Goal: Transaction & Acquisition: Purchase product/service

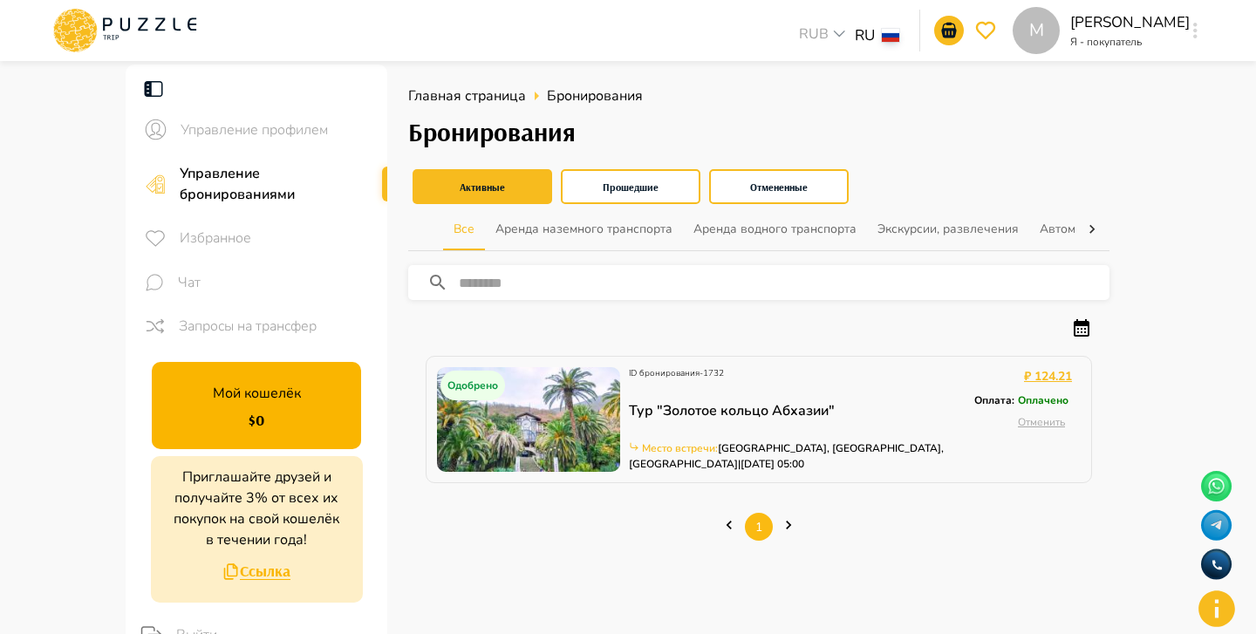
click at [834, 40] on body "M RUB *** RU ** M Margarita Kazaryan Я - покупатель M Управление профилем Управ…" at bounding box center [628, 549] width 1256 height 1098
click at [1054, 421] on button "Отменить" at bounding box center [1041, 422] width 61 height 29
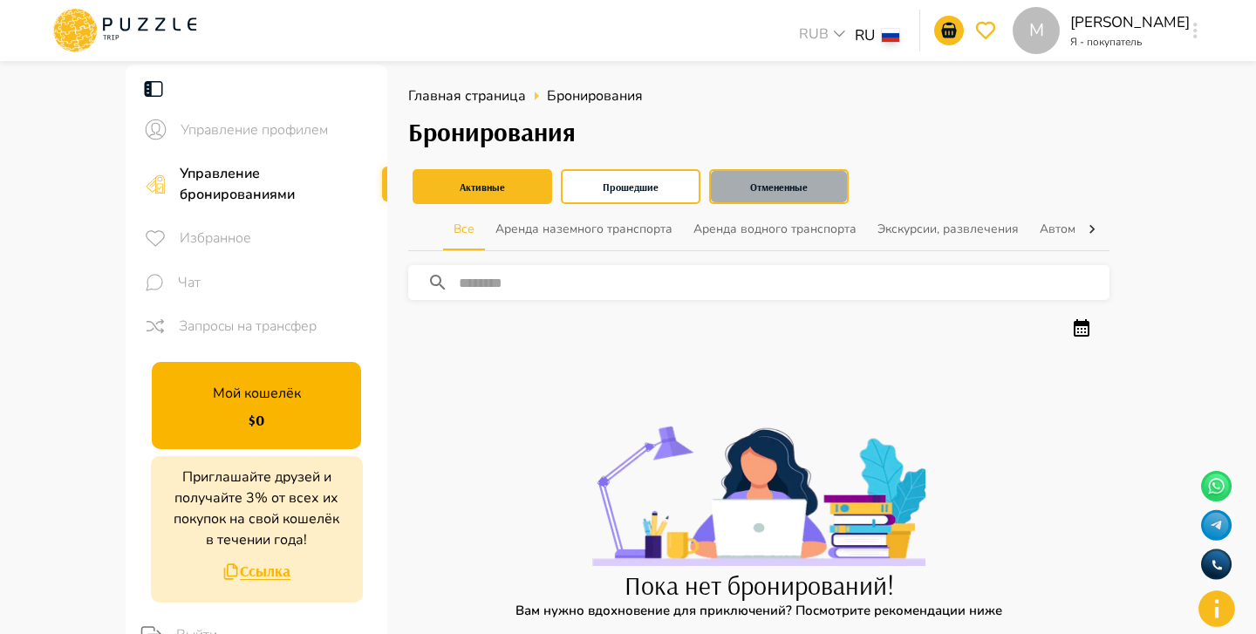
click at [808, 187] on button "Отмененные" at bounding box center [779, 186] width 140 height 35
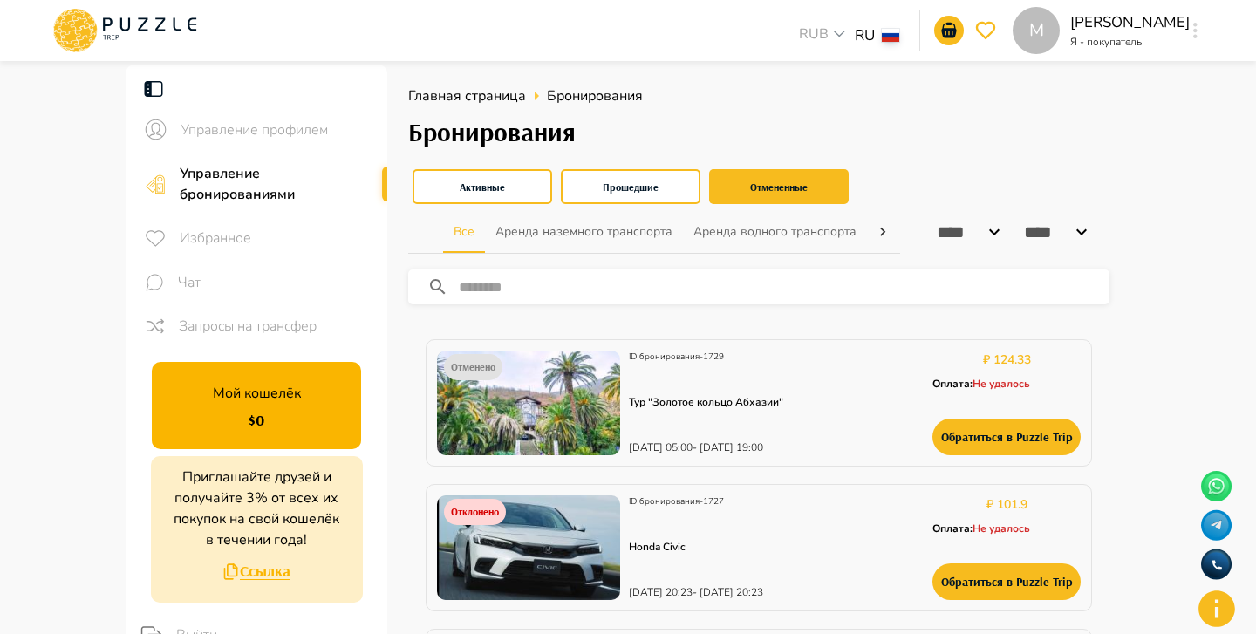
click at [1049, 235] on input "****" at bounding box center [1038, 231] width 66 height 19
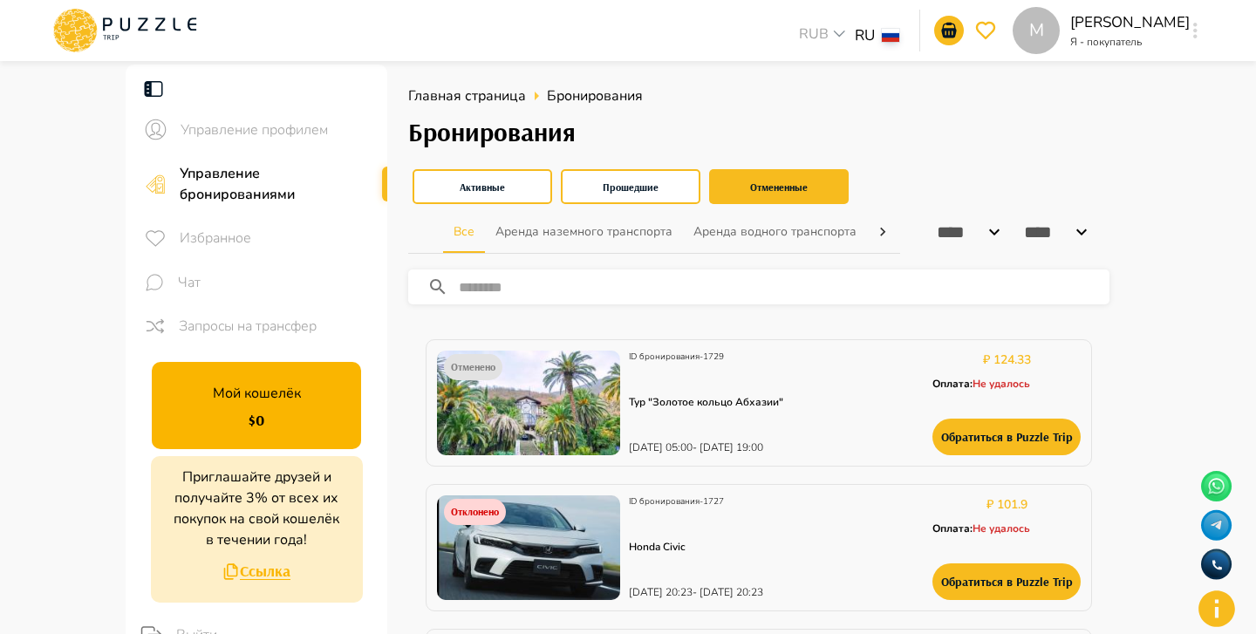
click at [986, 236] on icon at bounding box center [994, 232] width 21 height 21
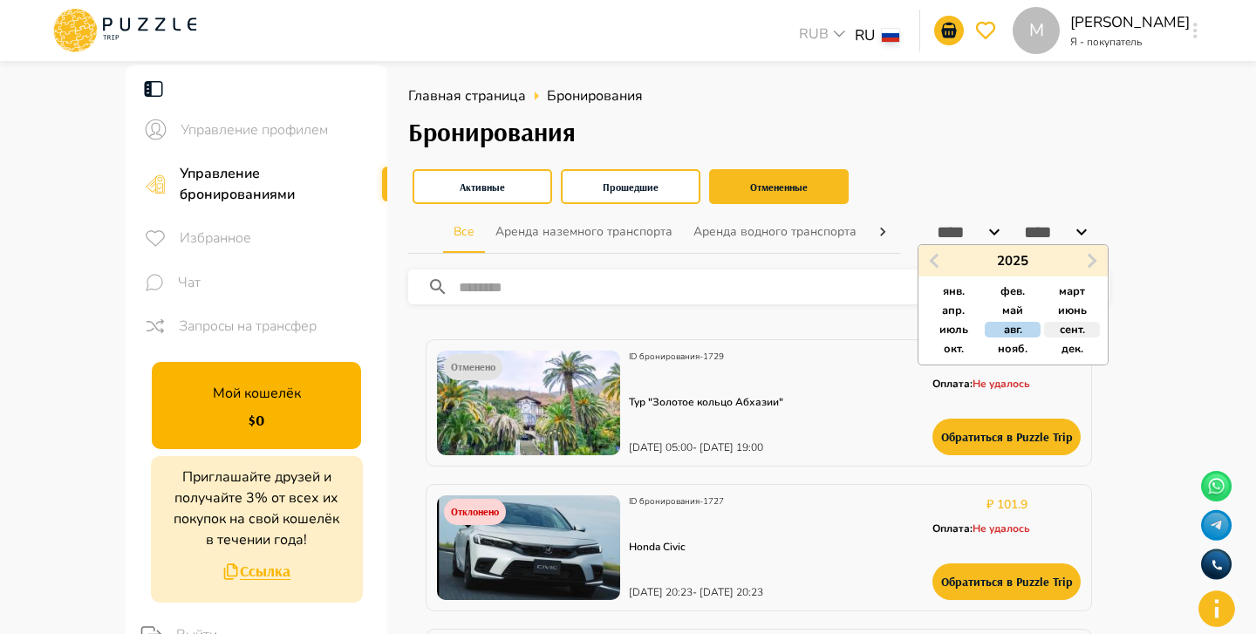
click at [1076, 324] on span "сент." at bounding box center [1072, 330] width 25 height 16
type input "*****"
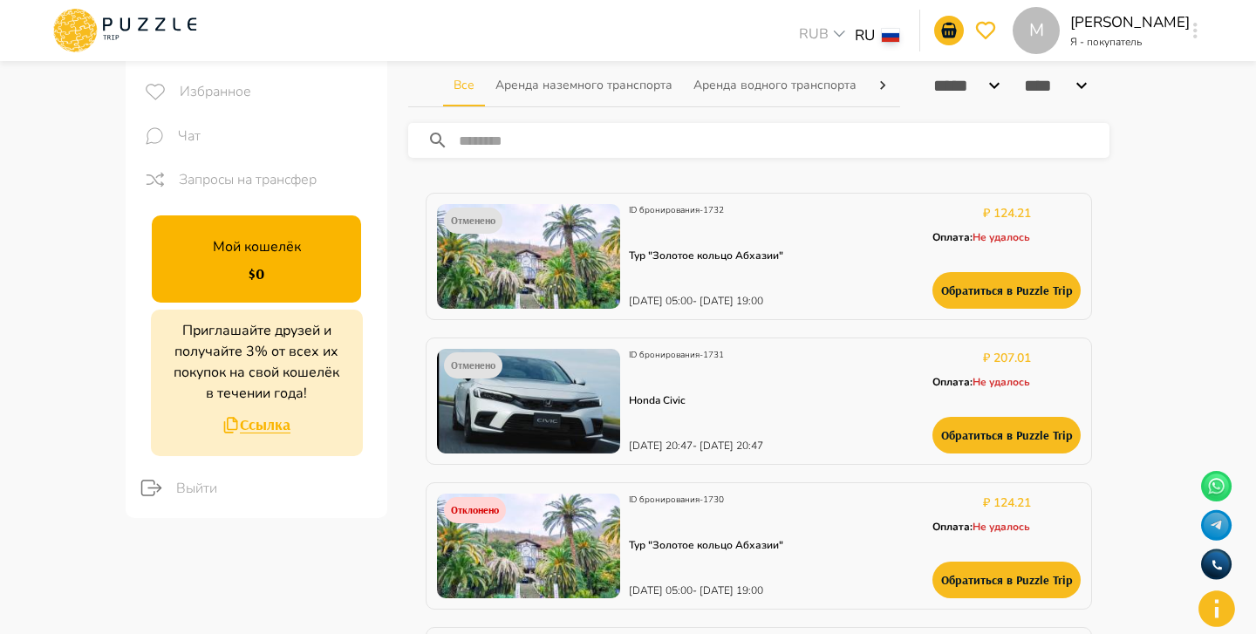
scroll to position [148, 0]
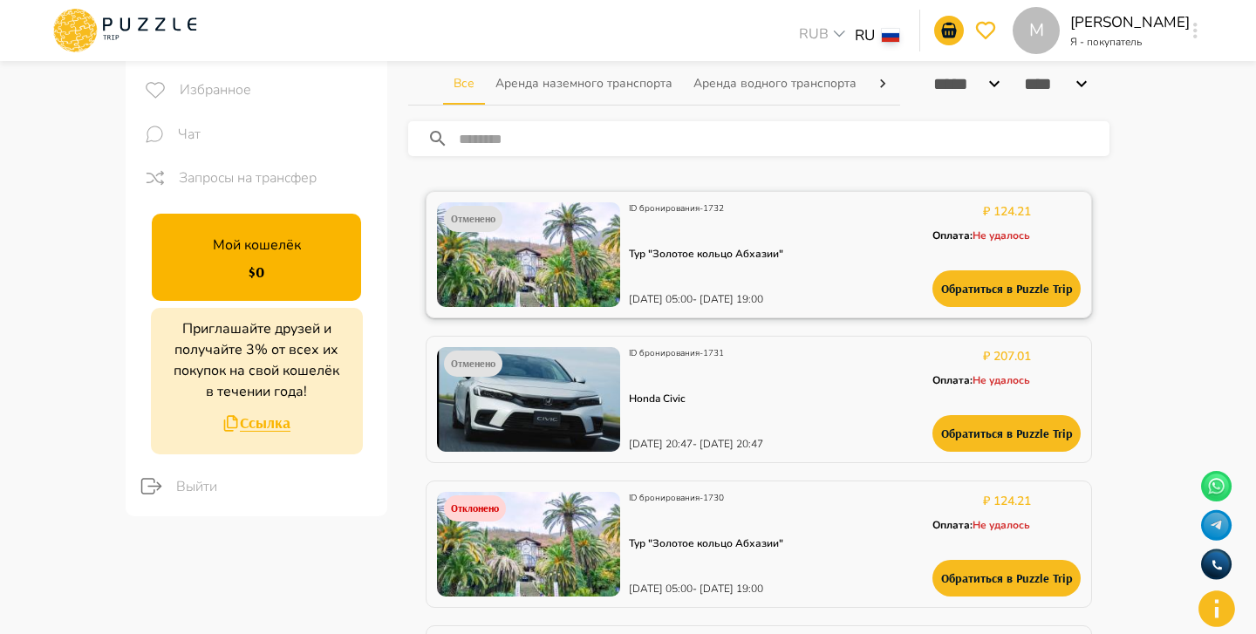
click at [864, 231] on div "Отменено ID бронирования - 1732 Тур "Золотое кольцо Абхазии" 09/09/2025 05:00 -…" at bounding box center [759, 254] width 644 height 105
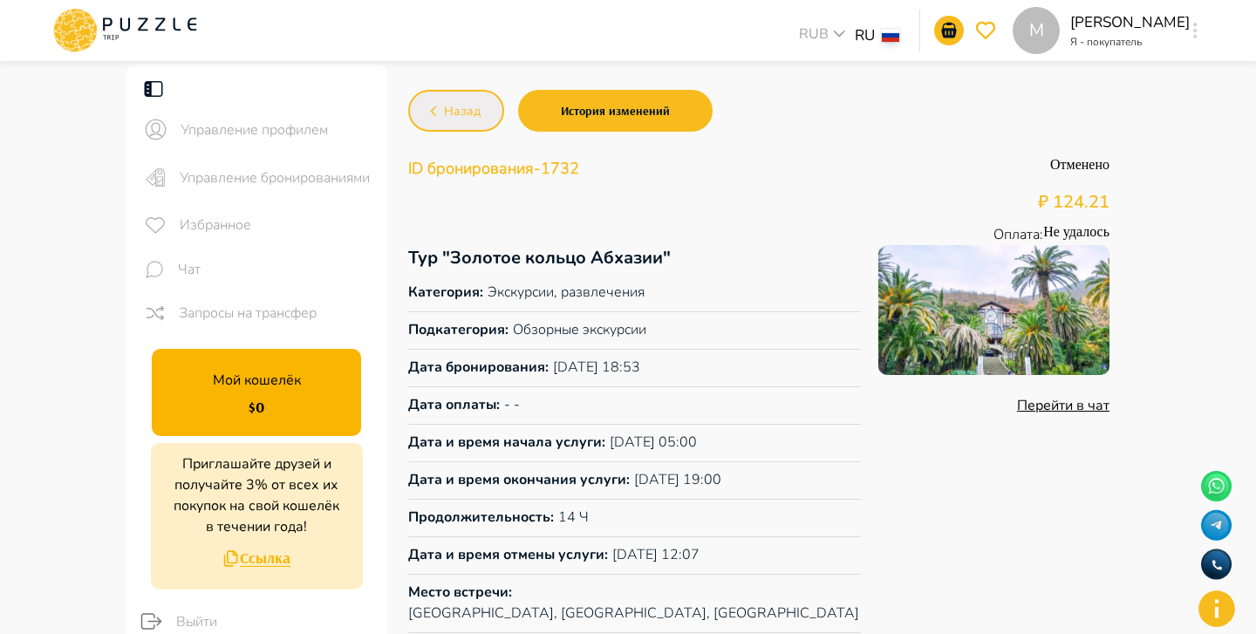
click at [479, 122] on button "Назад" at bounding box center [456, 111] width 96 height 42
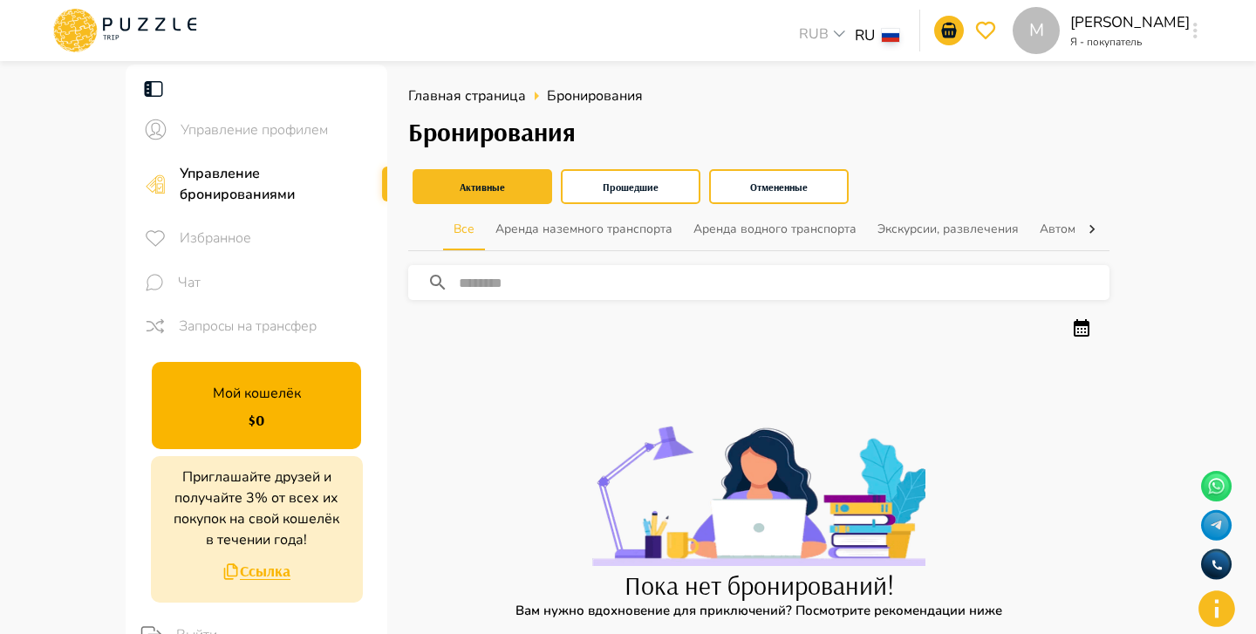
click at [188, 31] on icon at bounding box center [192, 23] width 9 height 13
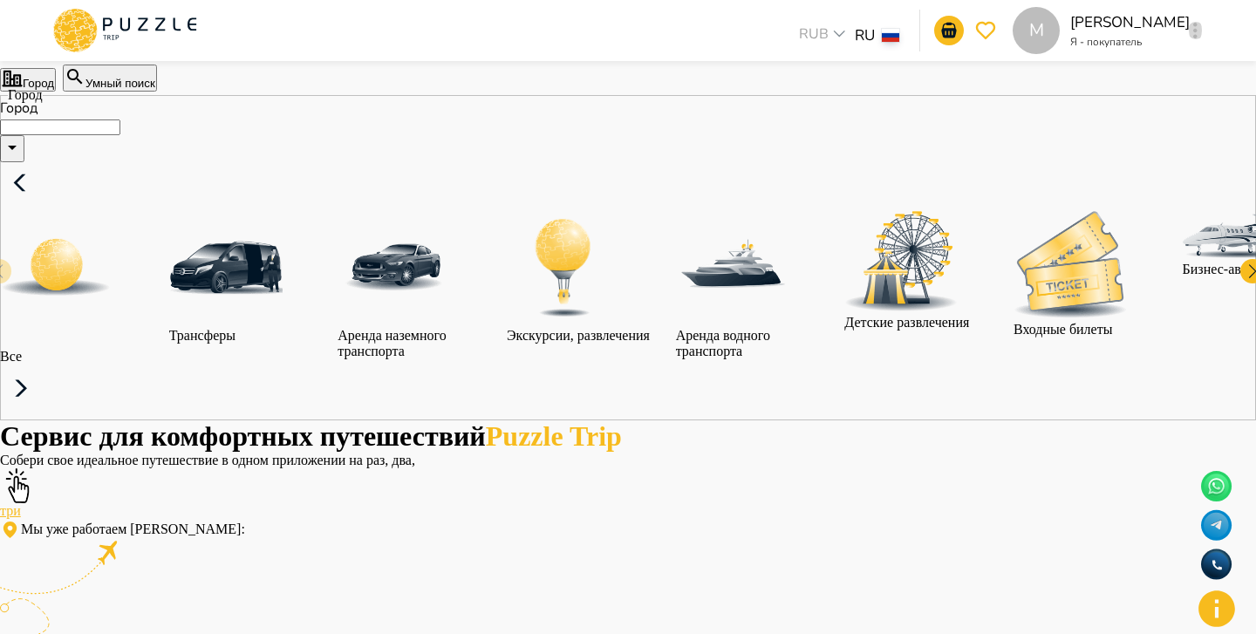
click at [1197, 37] on icon "button" at bounding box center [1196, 31] width 4 height 16
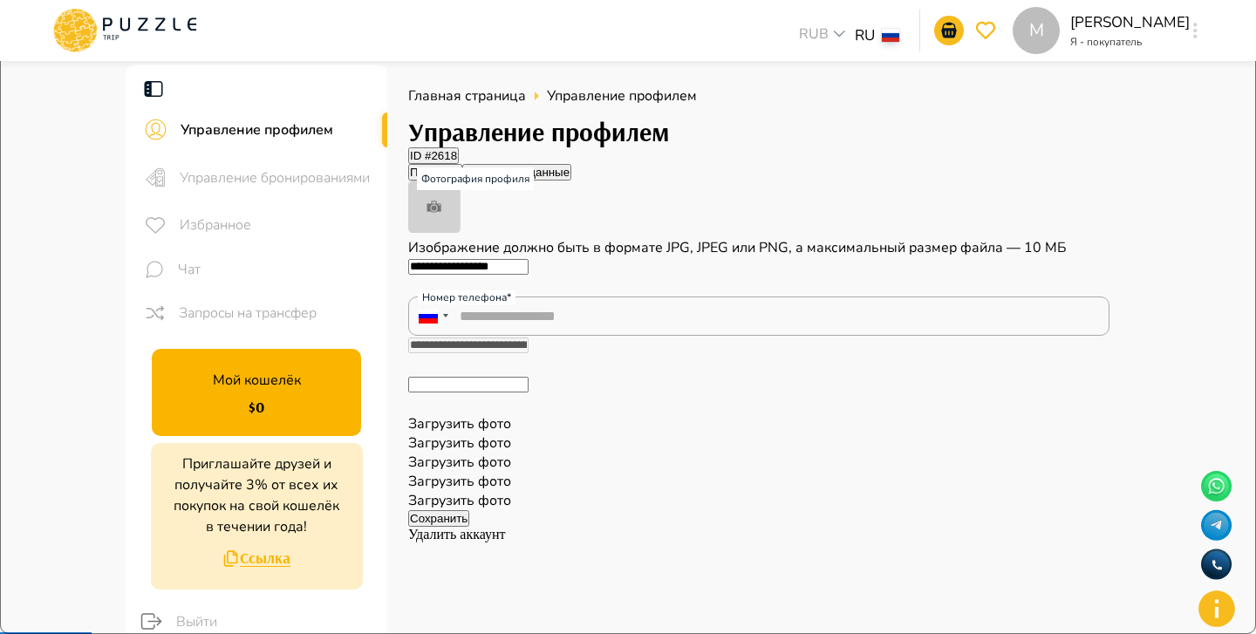
click at [319, 174] on span "Управление бронированиями" at bounding box center [277, 178] width 194 height 21
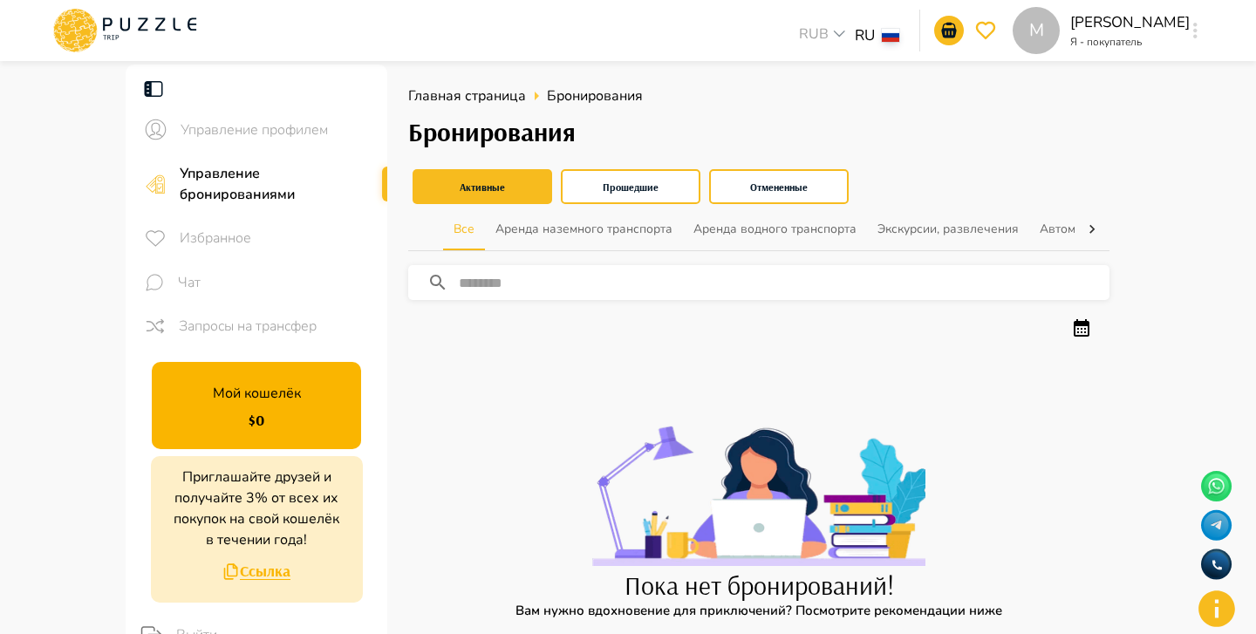
click at [1078, 129] on h3 "Бронирования" at bounding box center [758, 132] width 701 height 31
click at [1186, 46] on div "M" at bounding box center [1196, 30] width 20 height 31
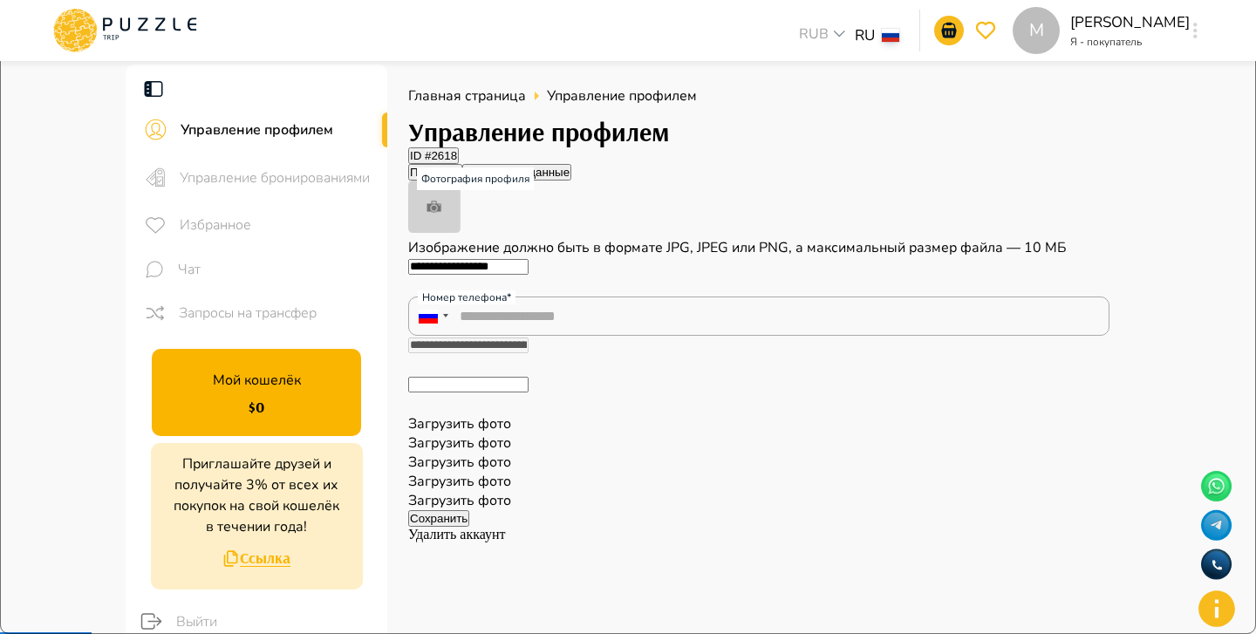
click at [152, 43] on icon at bounding box center [125, 30] width 148 height 45
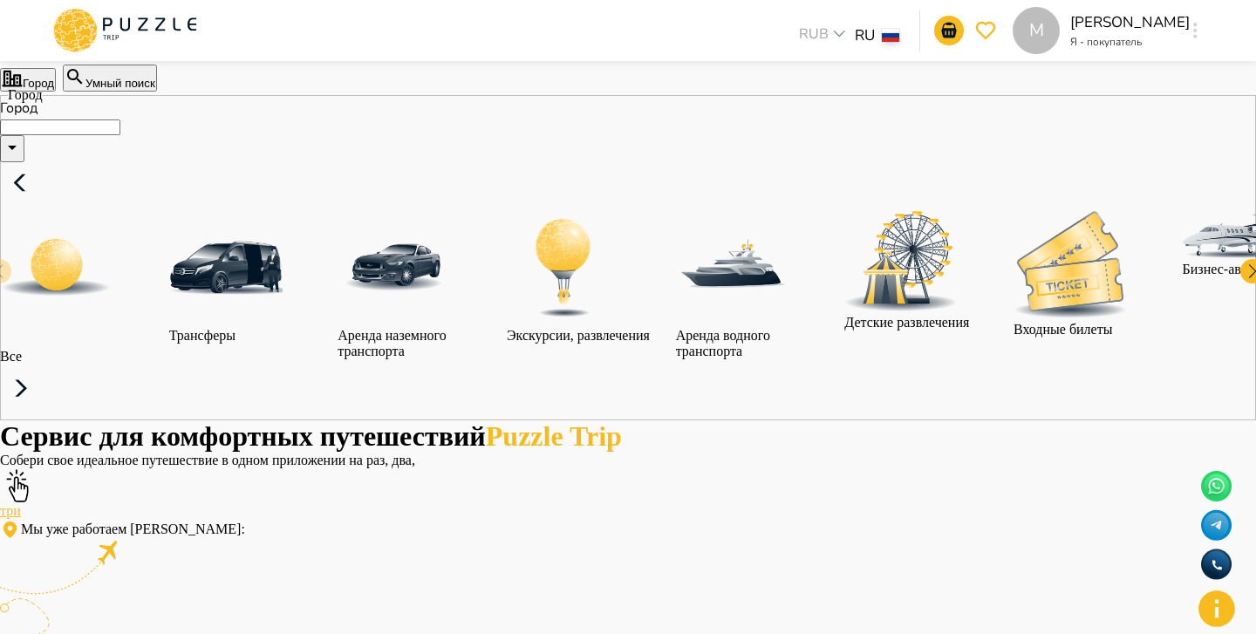
click at [570, 92] on div "Город Умный поиск" at bounding box center [628, 78] width 1256 height 27
click at [1198, 38] on button "button" at bounding box center [1195, 30] width 13 height 24
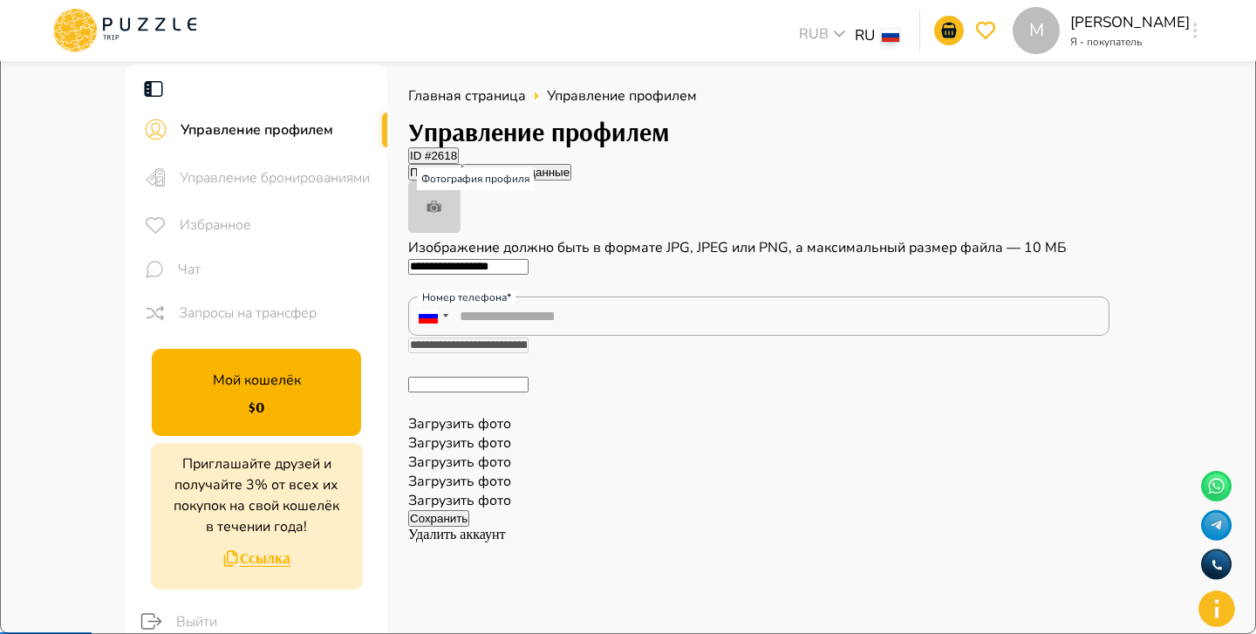
click at [1208, 46] on div "M RUB *** RU ** M Margarita Kazaryan Я - покупатель M" at bounding box center [628, 30] width 1197 height 61
click at [1207, 46] on div "M RUB *** RU ** M Margarita Kazaryan Я - покупатель M" at bounding box center [628, 30] width 1197 height 61
click at [177, 38] on icon at bounding box center [125, 30] width 148 height 45
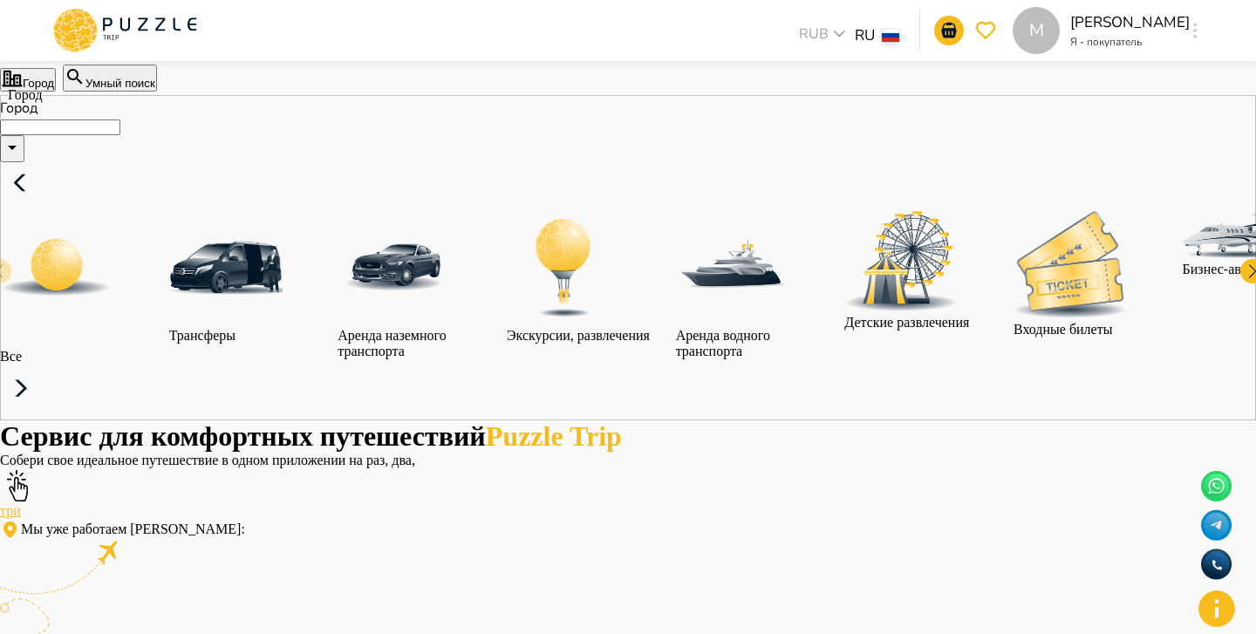
click at [157, 92] on button "Умный поиск" at bounding box center [110, 78] width 94 height 27
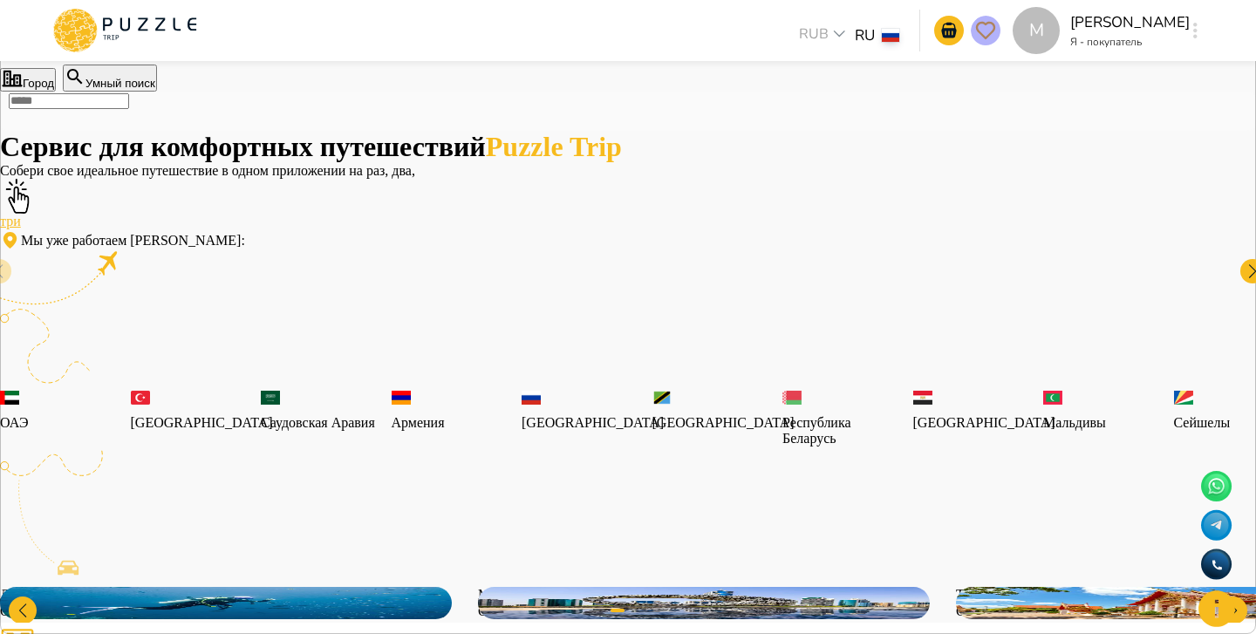
click at [992, 35] on icon "favorite" at bounding box center [985, 30] width 21 height 21
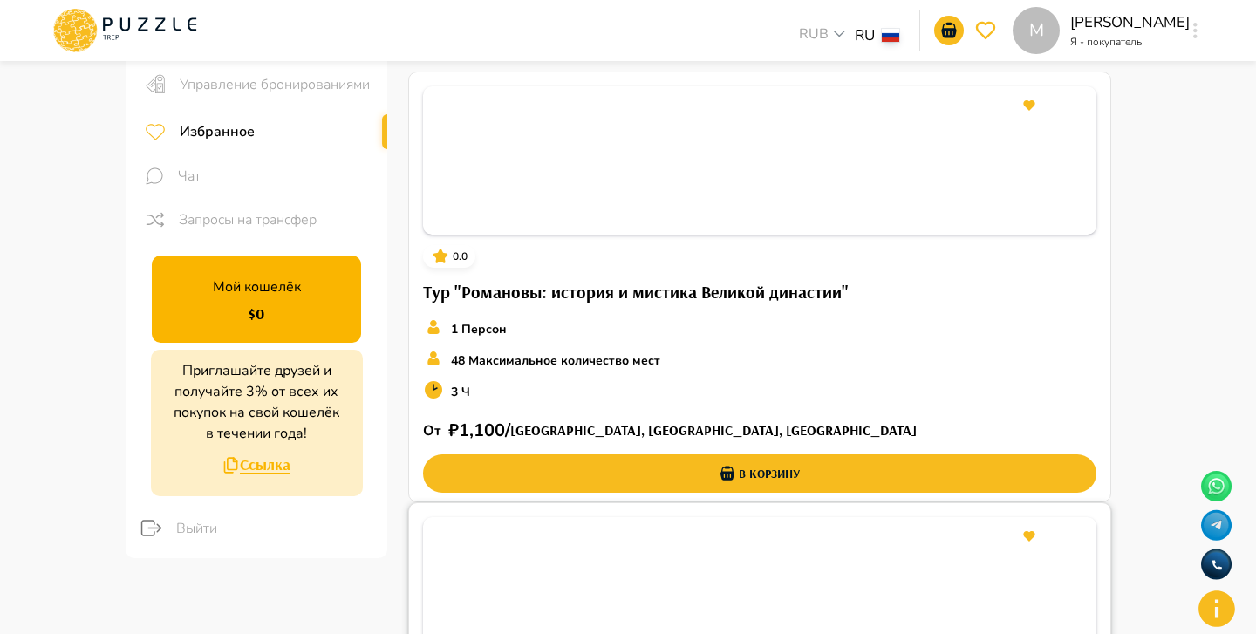
scroll to position [92, 0]
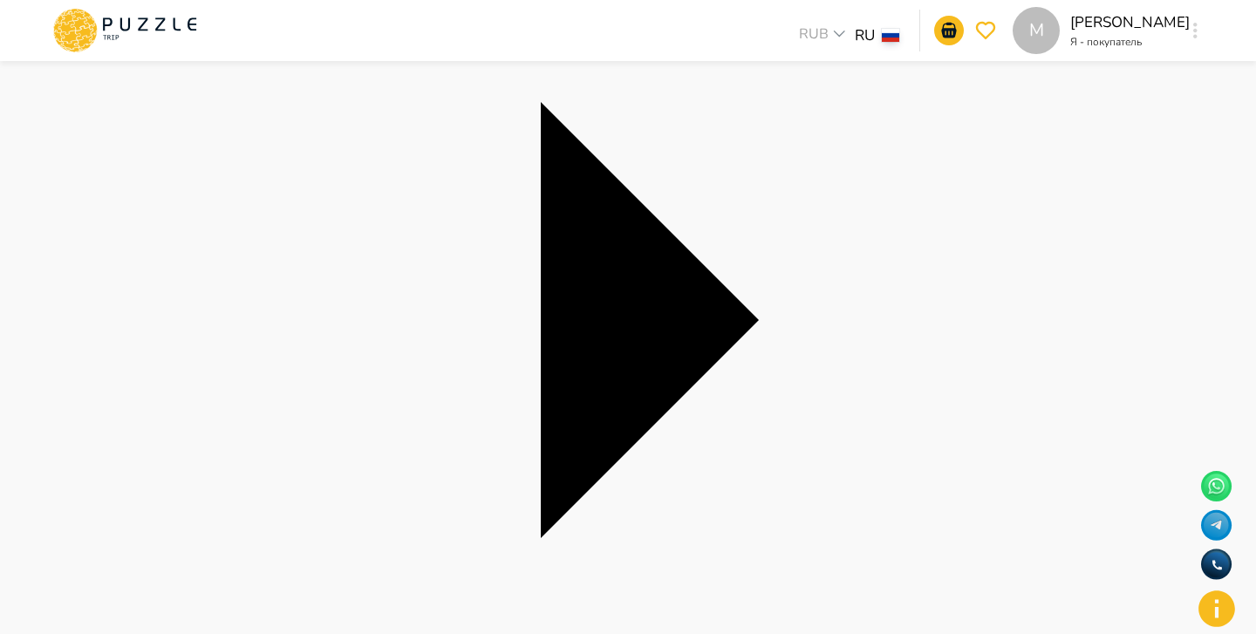
scroll to position [311, 0]
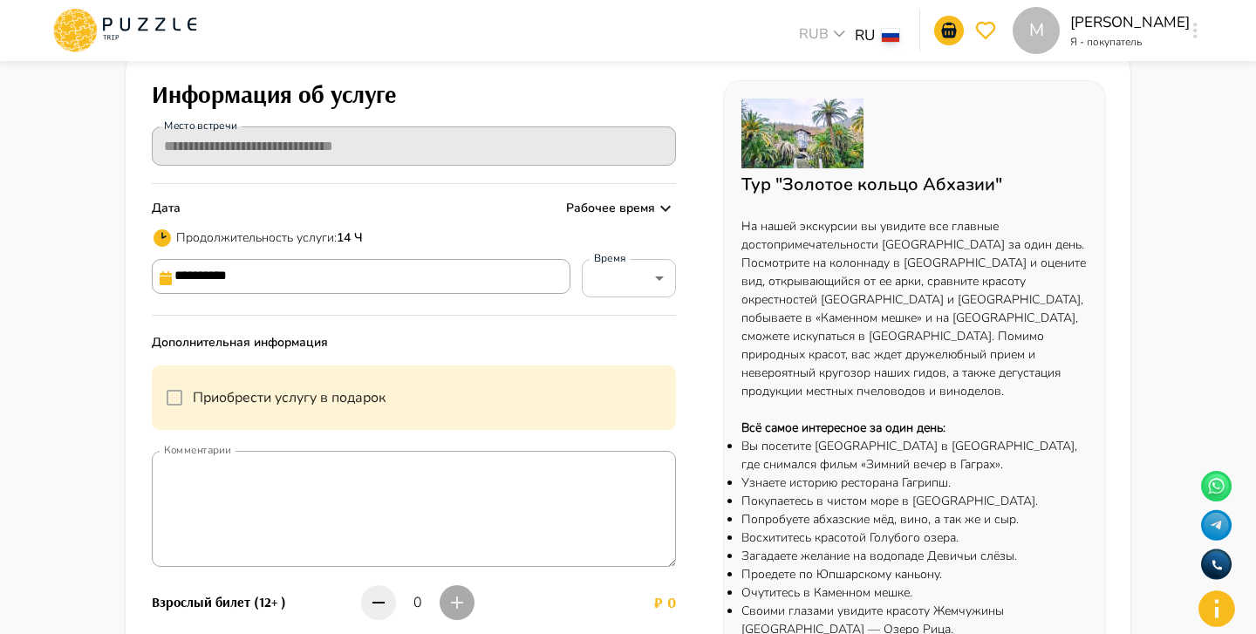
scroll to position [130, 0]
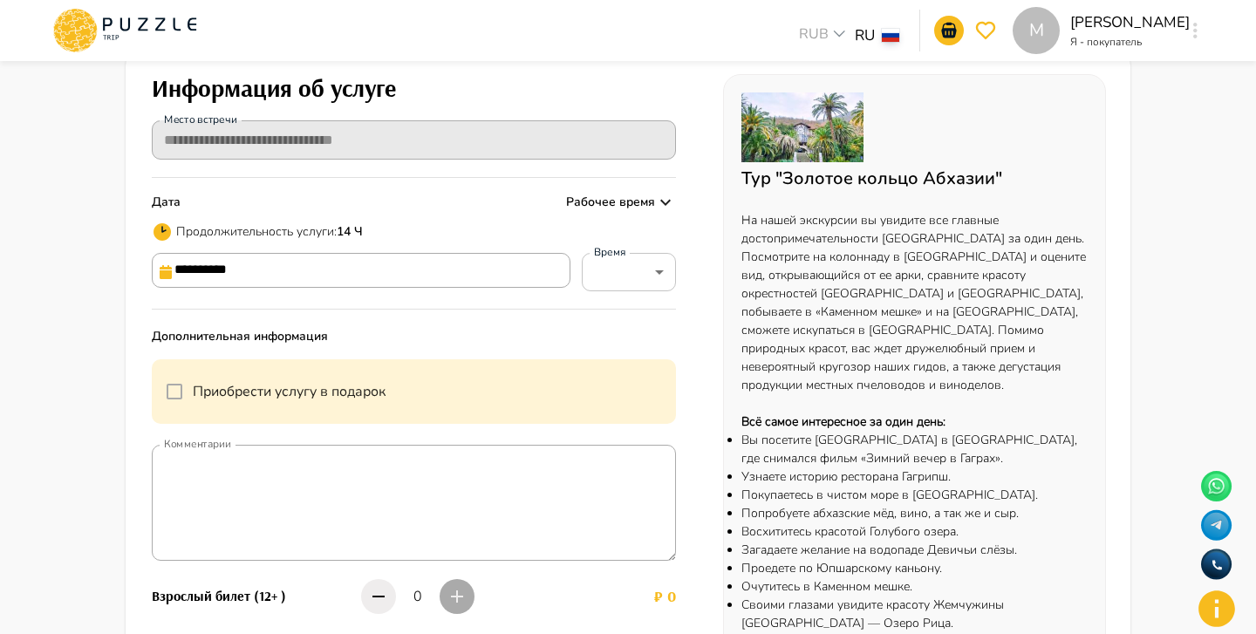
click at [494, 279] on input "**********" at bounding box center [361, 270] width 419 height 35
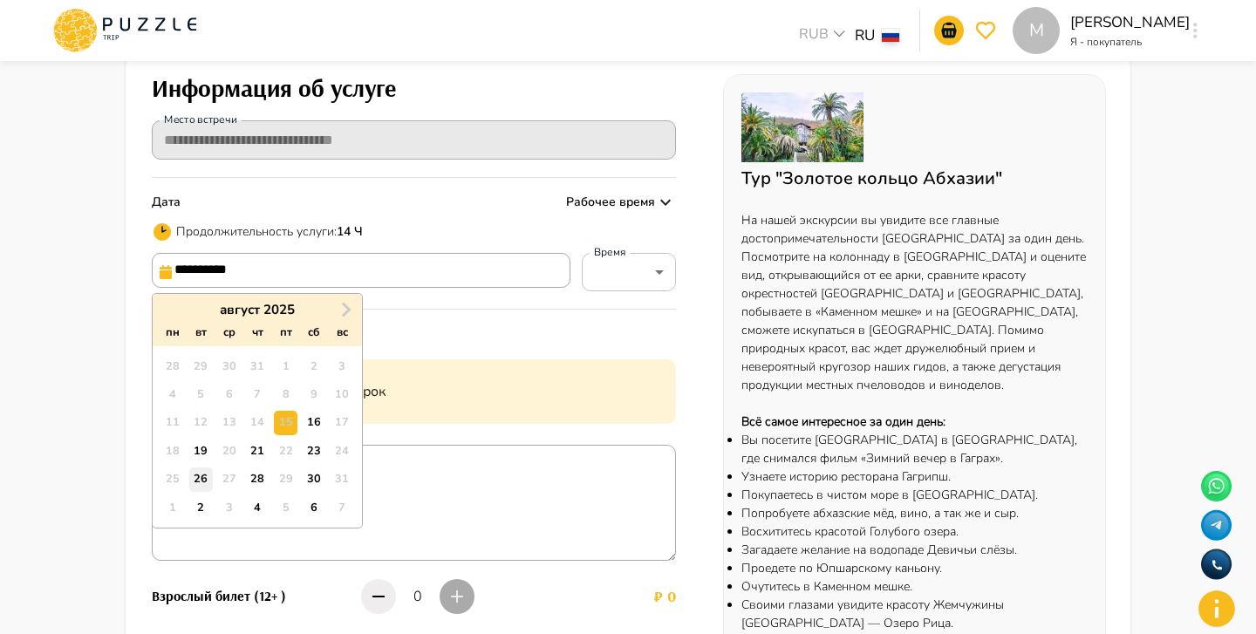
click at [199, 483] on div "26" at bounding box center [201, 480] width 24 height 24
type input "**********"
type input "*****"
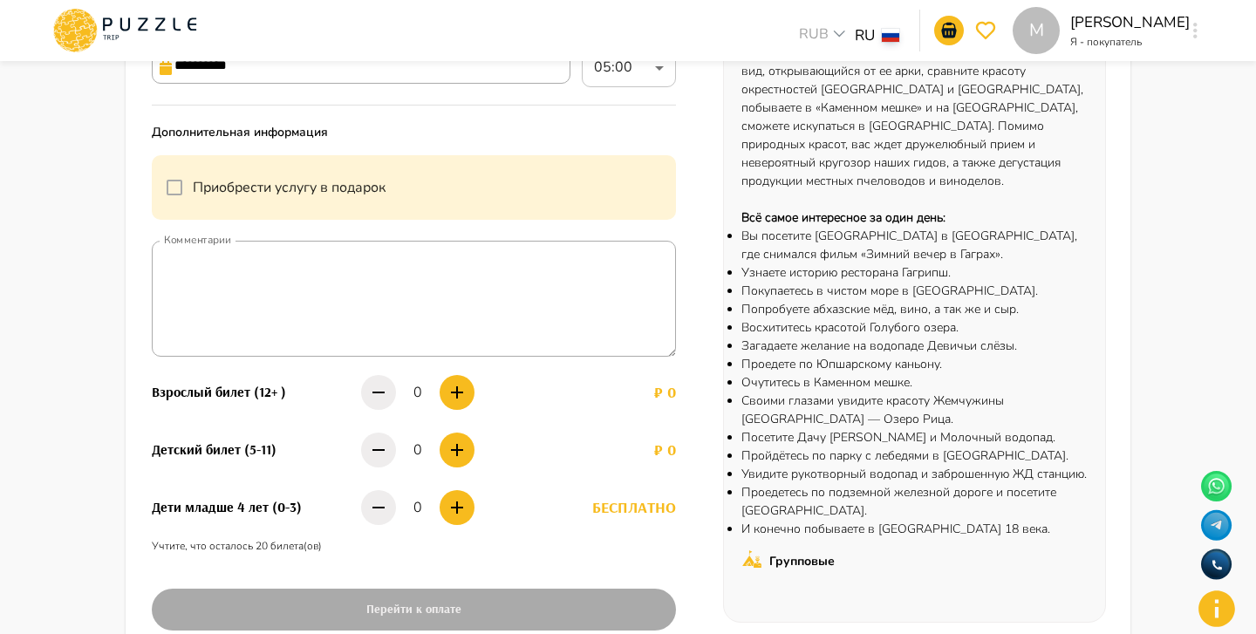
scroll to position [359, 0]
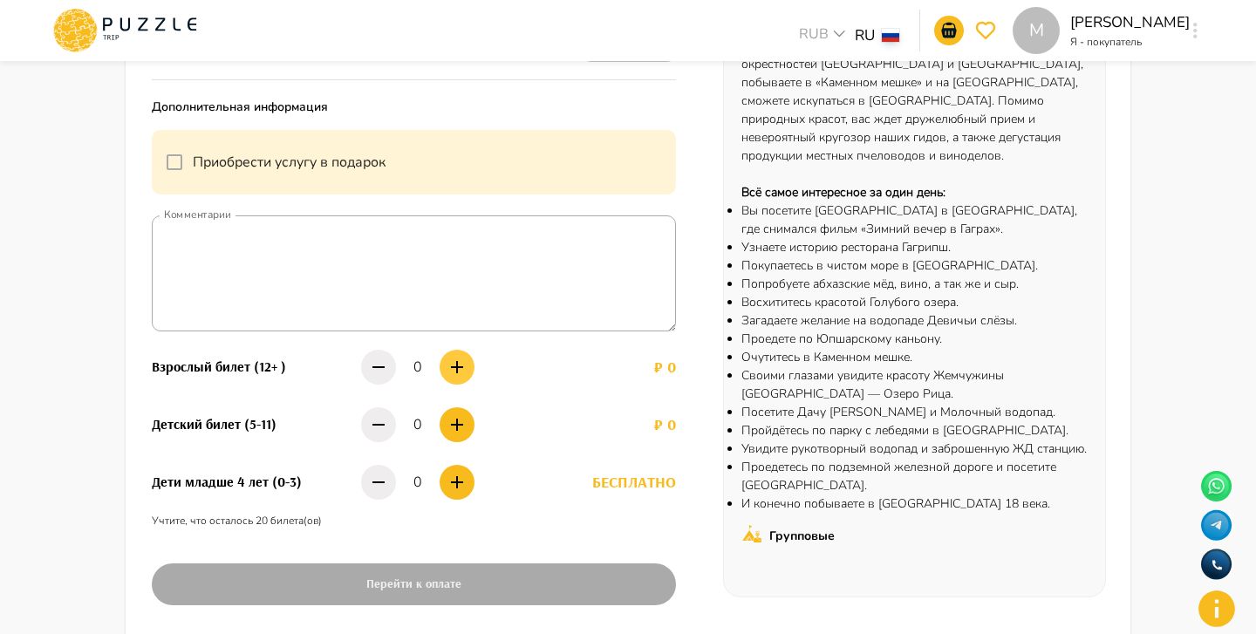
click at [454, 366] on icon "button" at bounding box center [457, 367] width 21 height 21
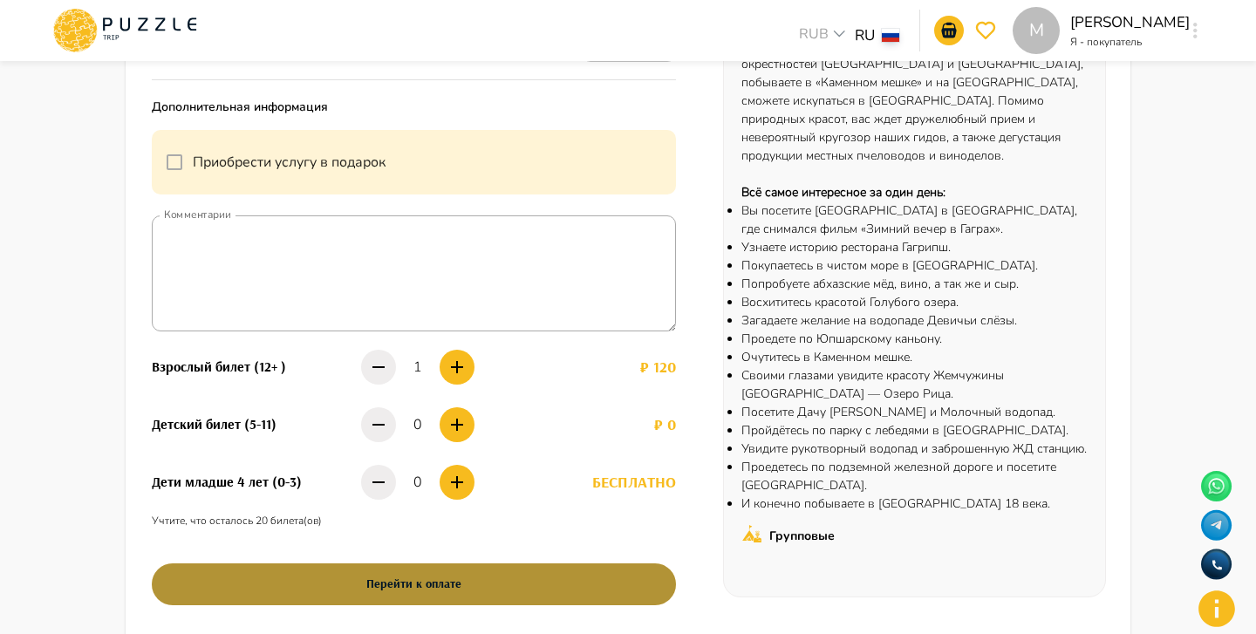
click at [490, 588] on button "Перейти к оплате" at bounding box center [414, 585] width 524 height 42
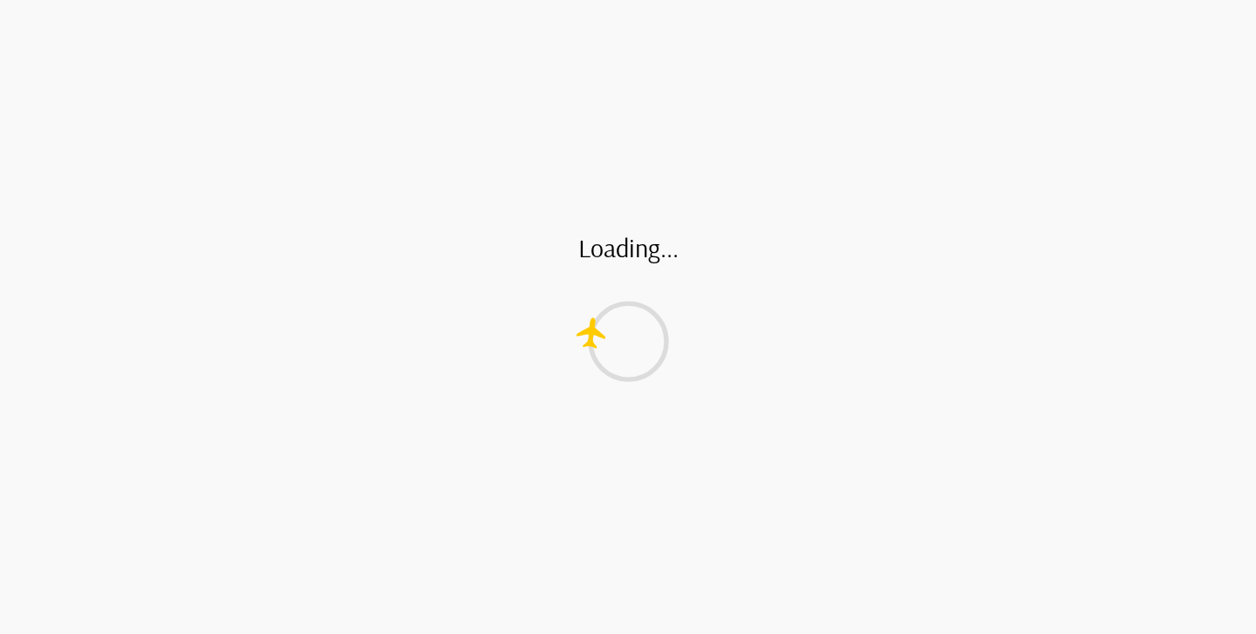
scroll to position [0, 0]
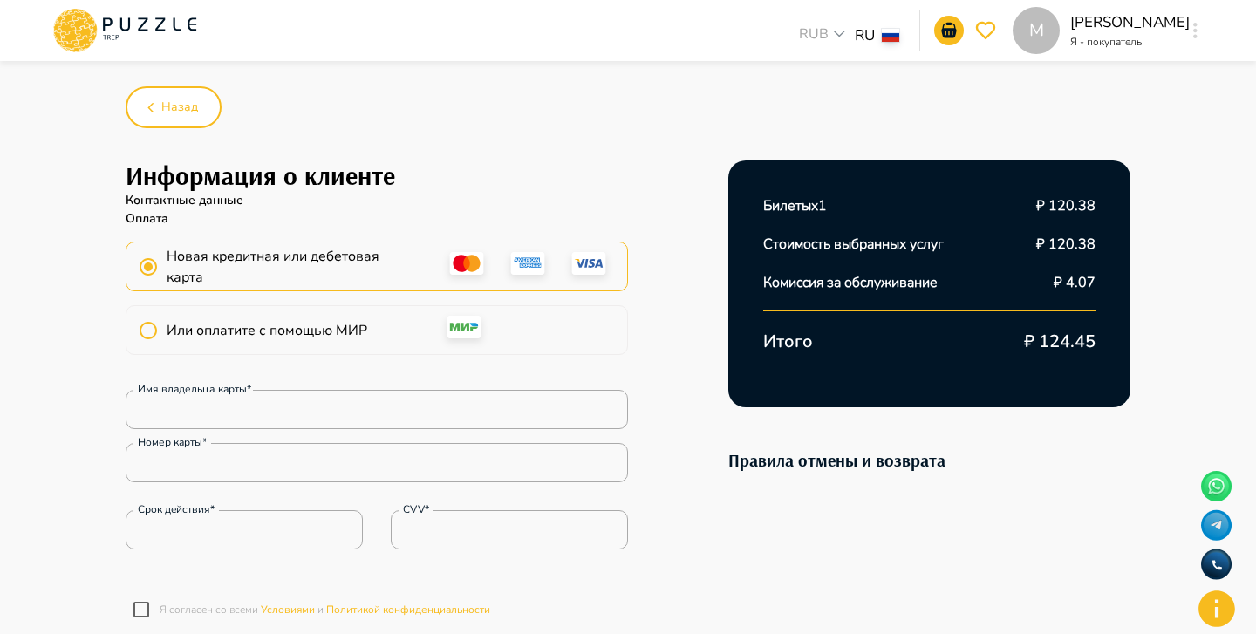
click at [366, 335] on span "Или оплатите с помощью МИР" at bounding box center [267, 330] width 201 height 21
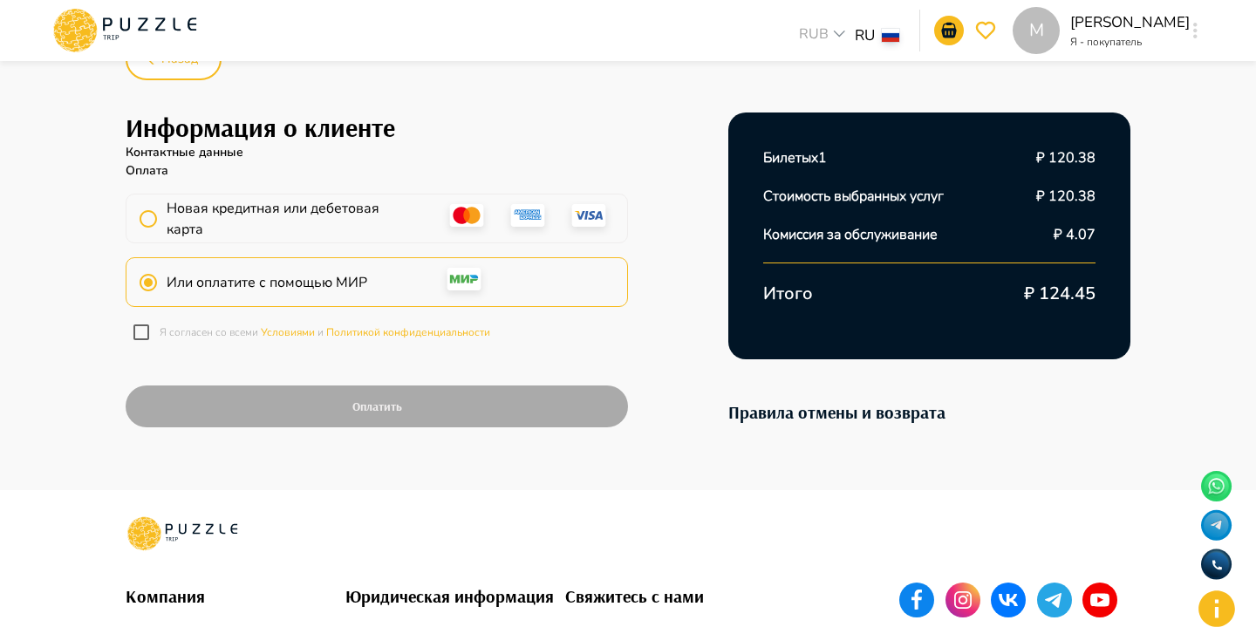
scroll to position [99, 0]
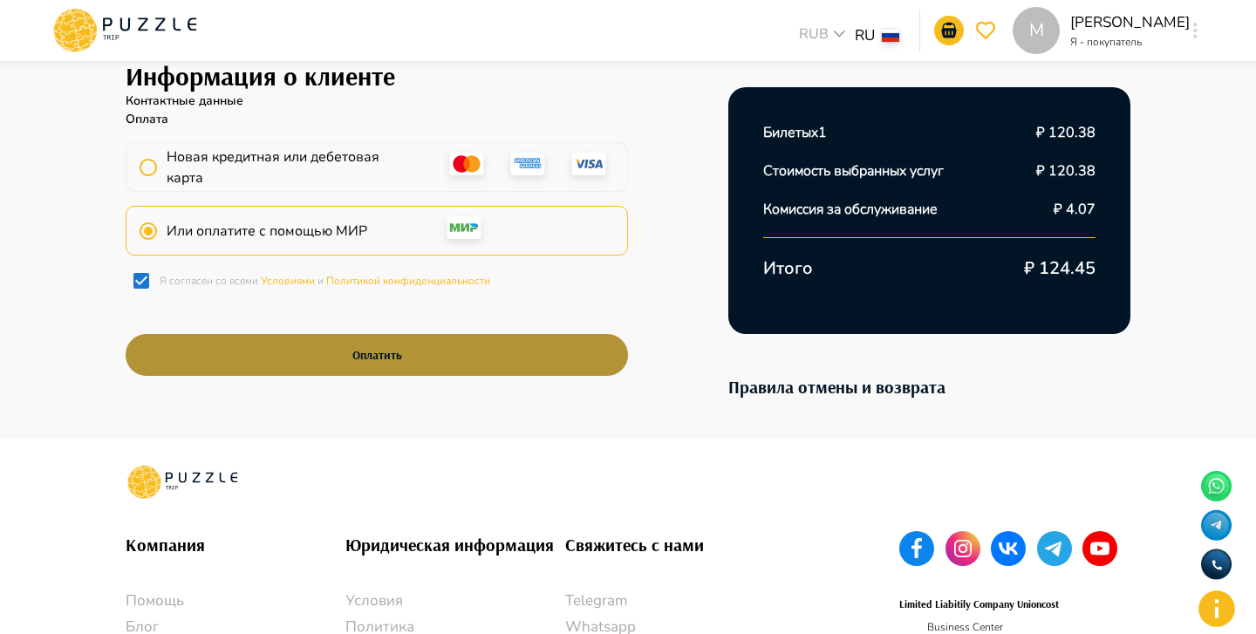
click at [385, 363] on button "Оплатить" at bounding box center [377, 355] width 503 height 42
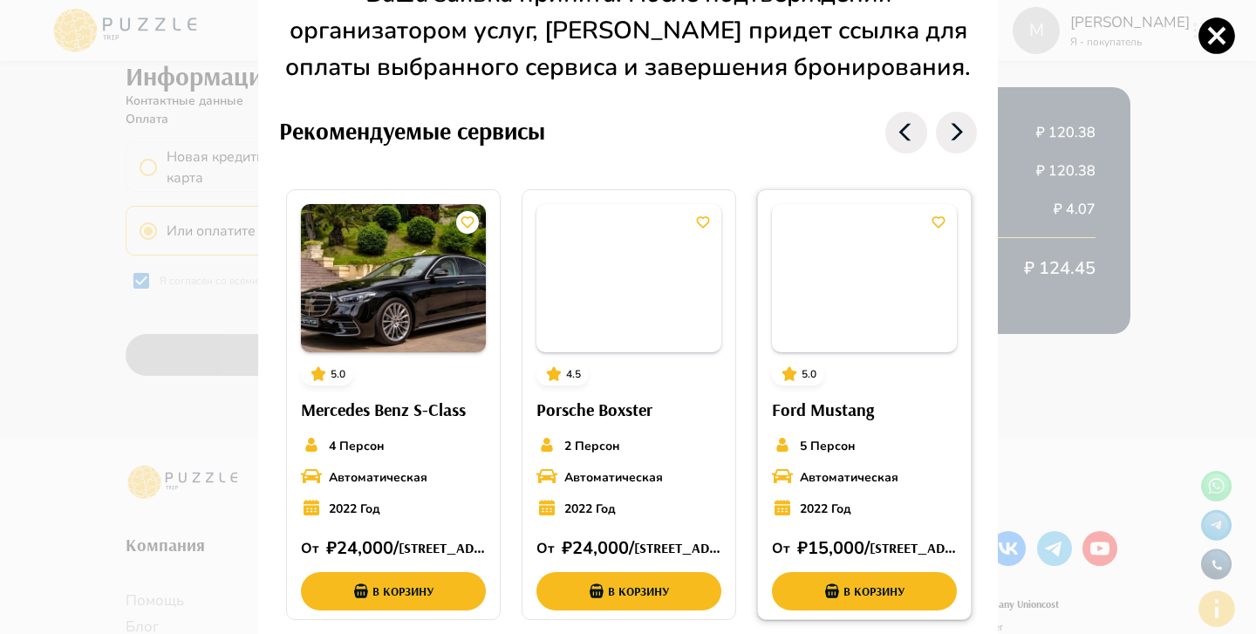
scroll to position [0, 0]
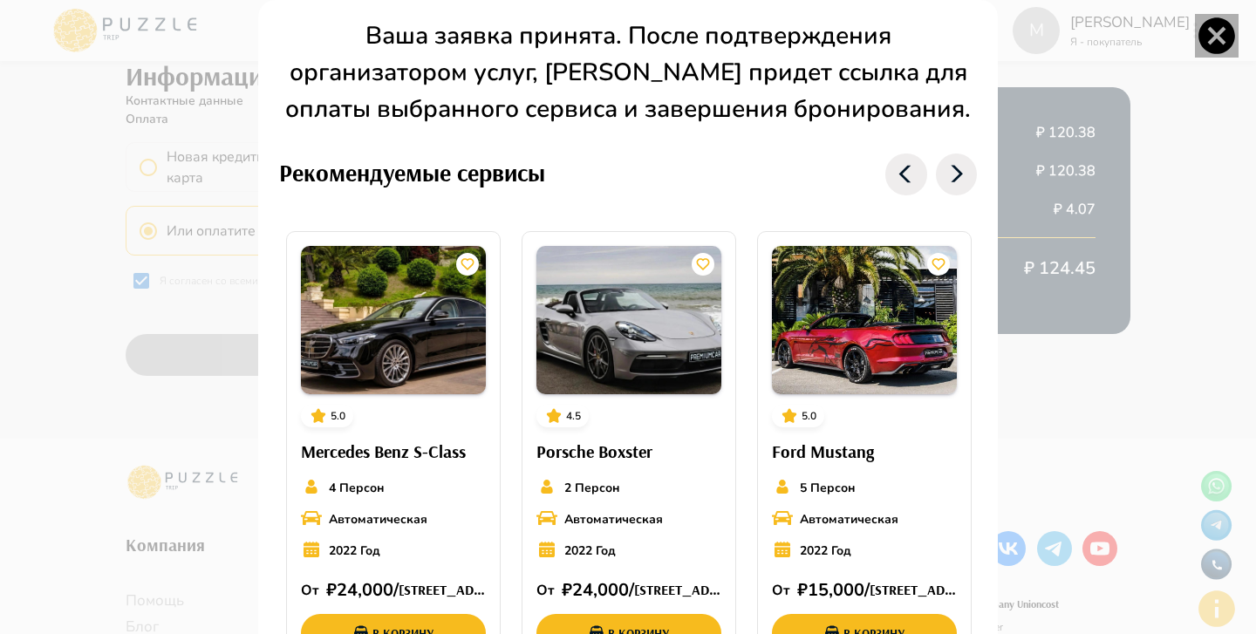
click at [1206, 46] on icon "button" at bounding box center [1217, 35] width 37 height 37
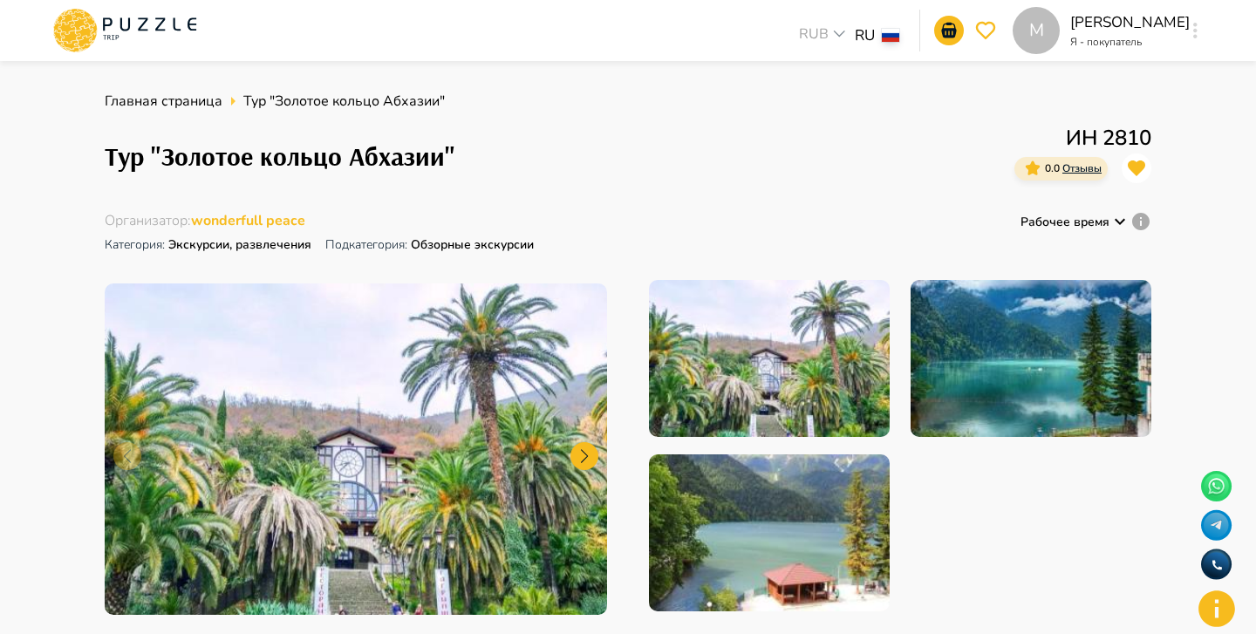
click at [1198, 36] on button "button" at bounding box center [1195, 30] width 13 height 24
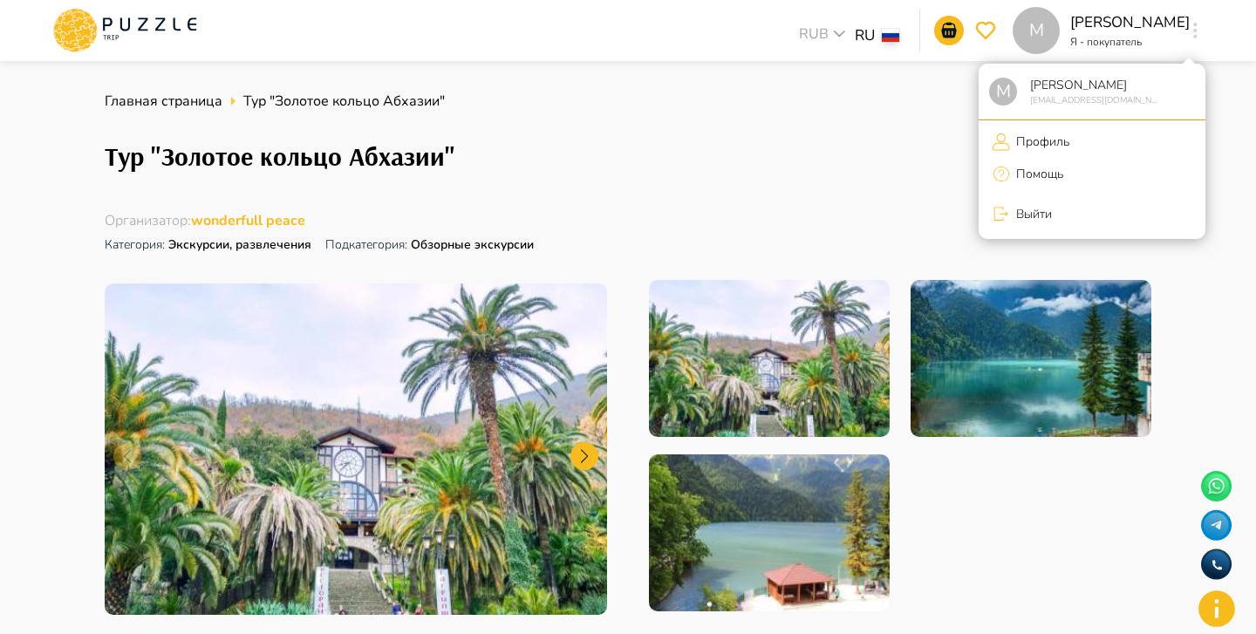
click at [1045, 136] on p "Профиль" at bounding box center [1039, 142] width 59 height 18
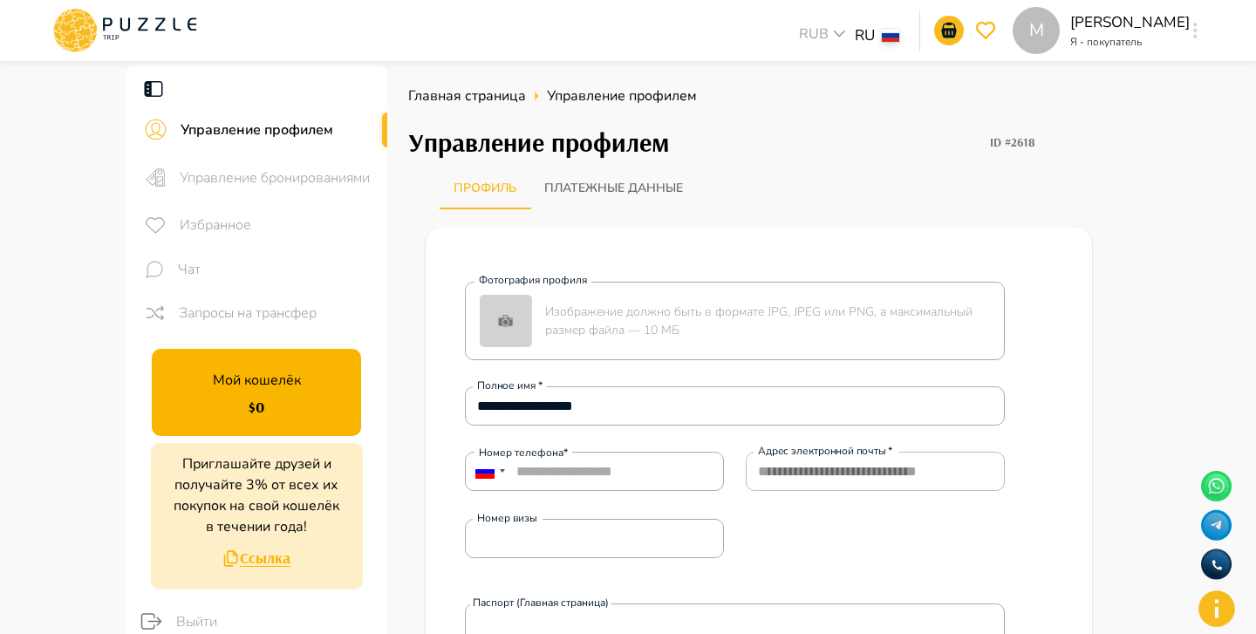
click at [359, 174] on span "Управление бронированиями" at bounding box center [277, 178] width 194 height 21
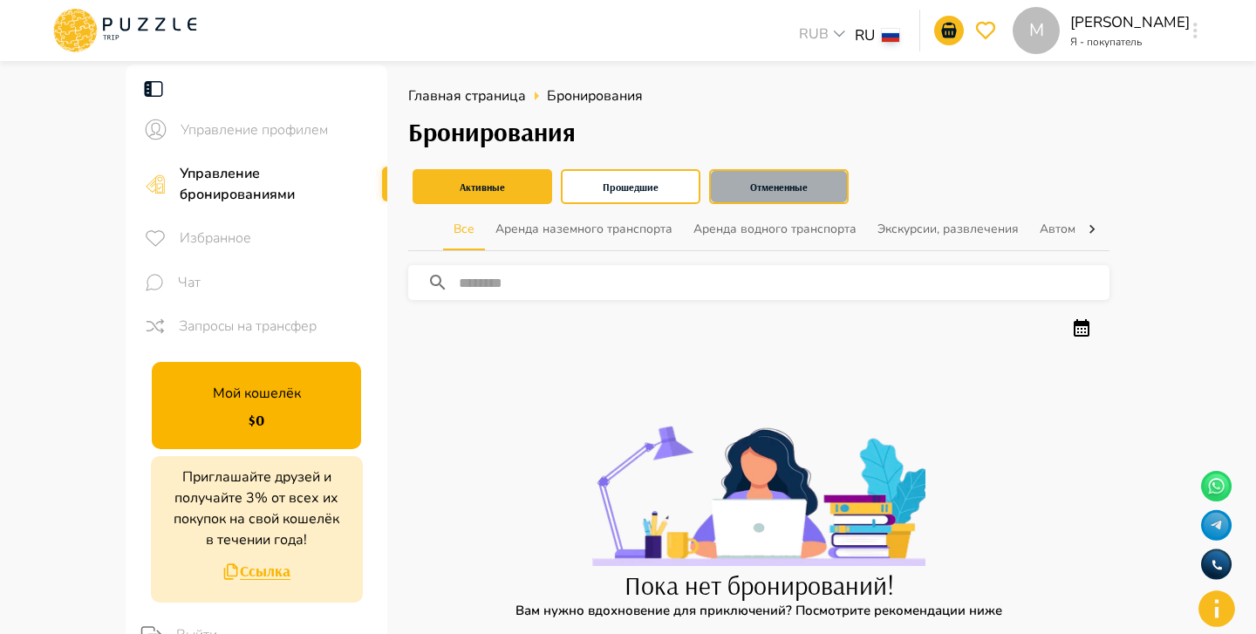
click at [773, 177] on button "Отмененные" at bounding box center [779, 186] width 140 height 35
